Goal: Information Seeking & Learning: Check status

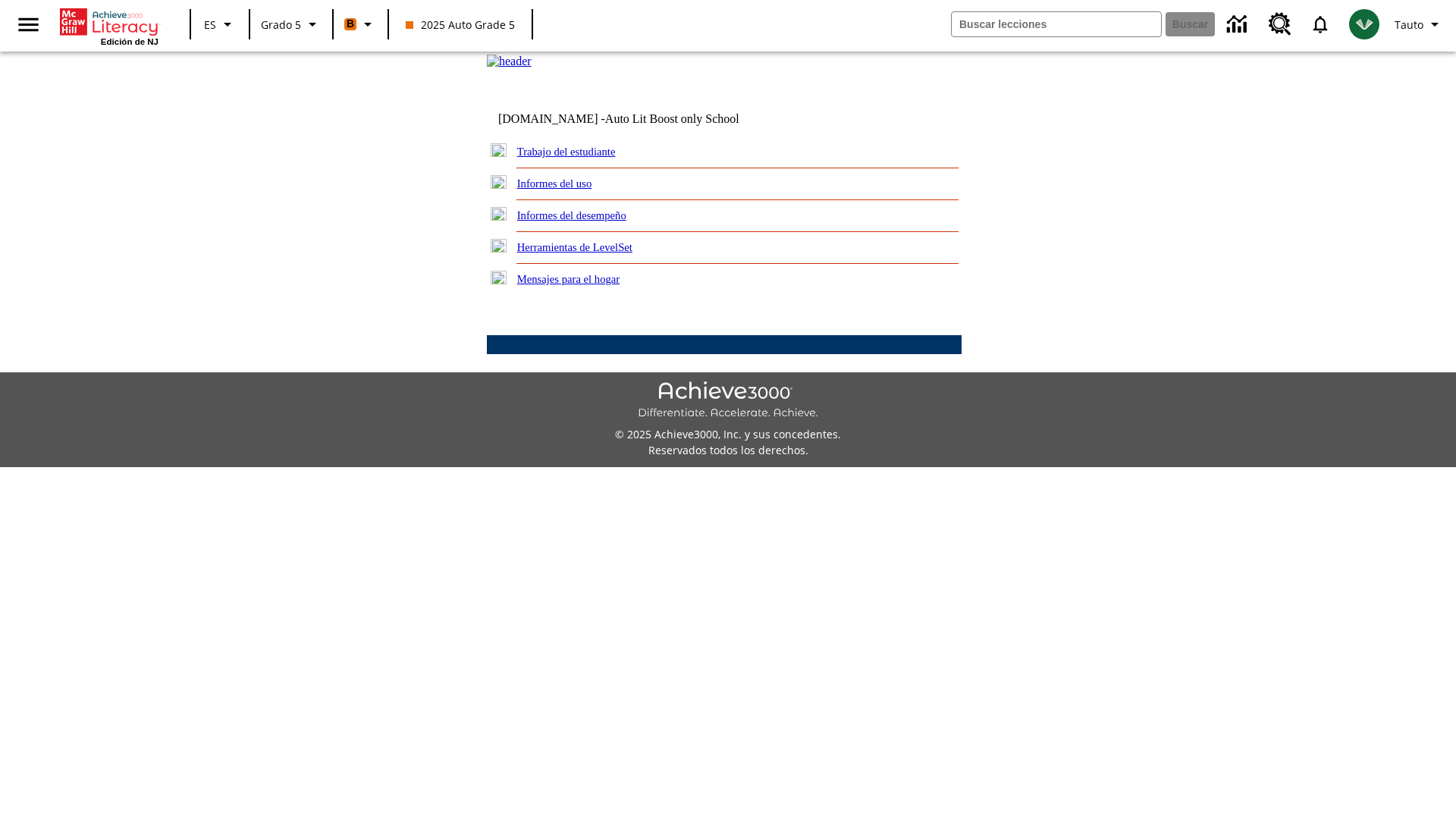
click at [592, 221] on link "Informes del desempeño" at bounding box center [572, 215] width 109 height 12
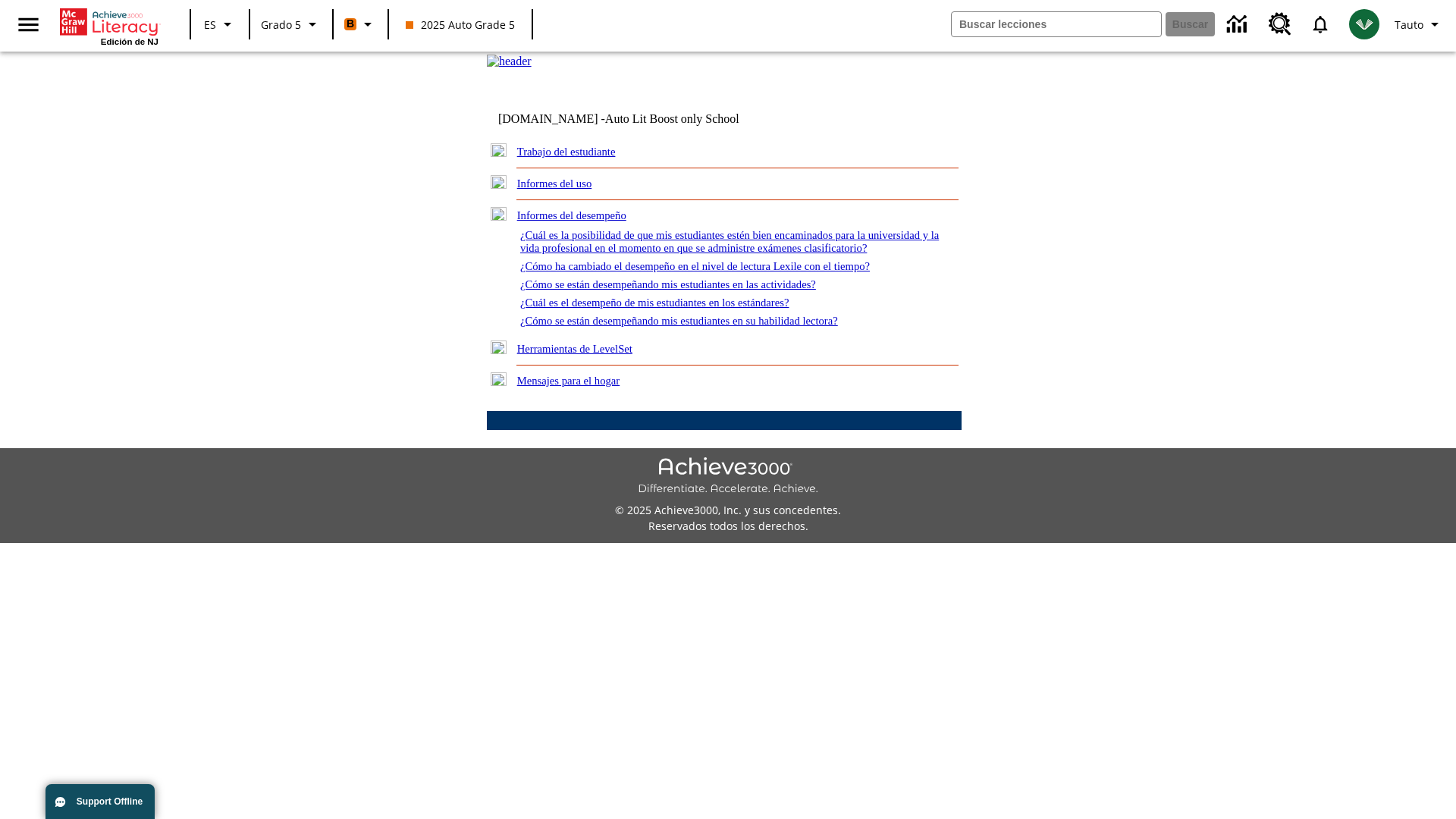
click at [720, 254] on link "¿Cuál es la posibilidad de que mis estudiantes estén bien encaminados para la u…" at bounding box center [729, 241] width 419 height 25
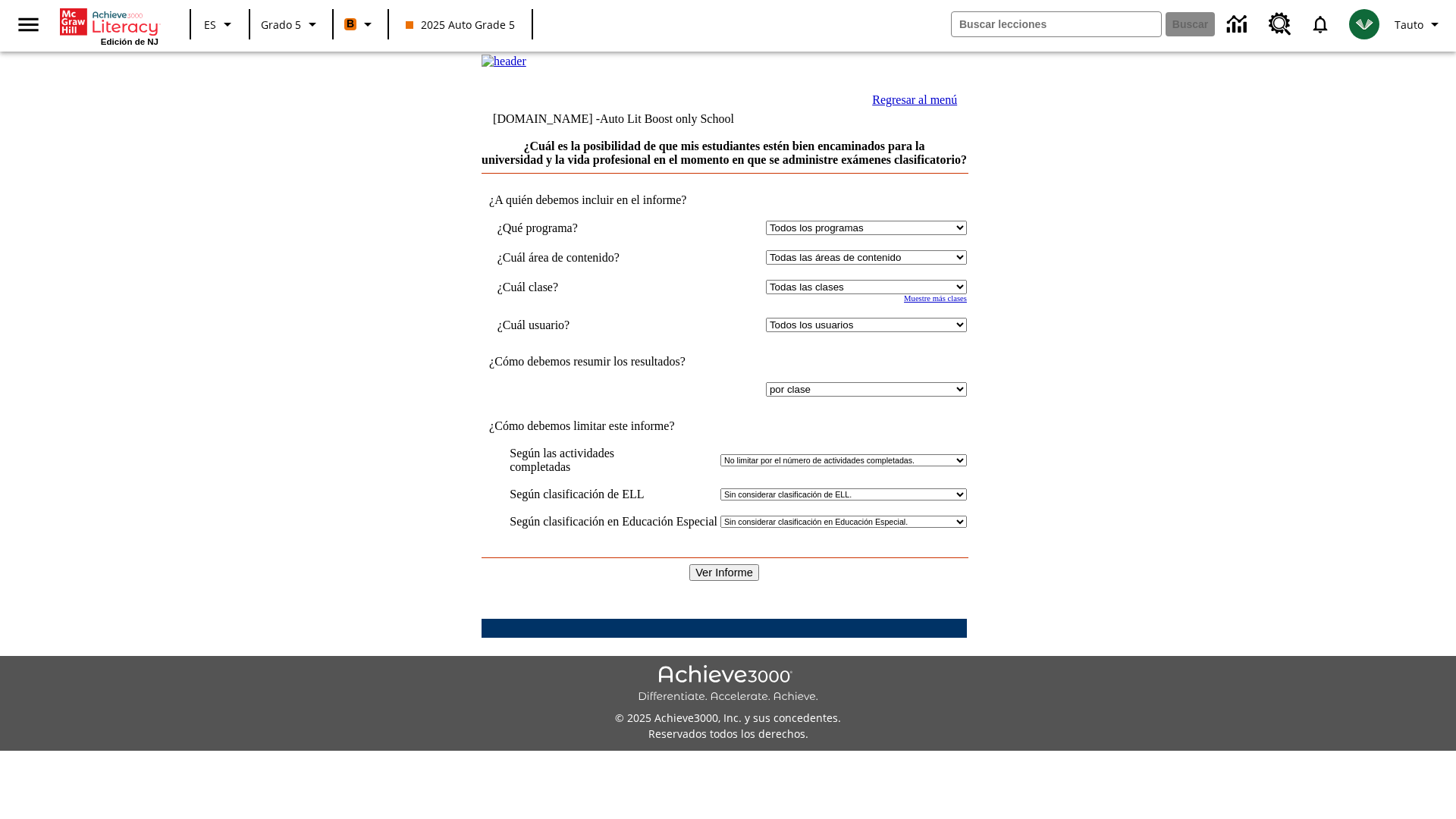
select select "11133131"
click at [863, 333] on select "Todos los usuarios Cat, Sautoen Cat, Sautoes Cat, Sautoss Donotlogin, Sautoen T…" at bounding box center [866, 325] width 201 height 15
select select "21437107"
click at [725, 581] on input "Ver Informe" at bounding box center [724, 572] width 70 height 16
